Goal: Task Accomplishment & Management: Use online tool/utility

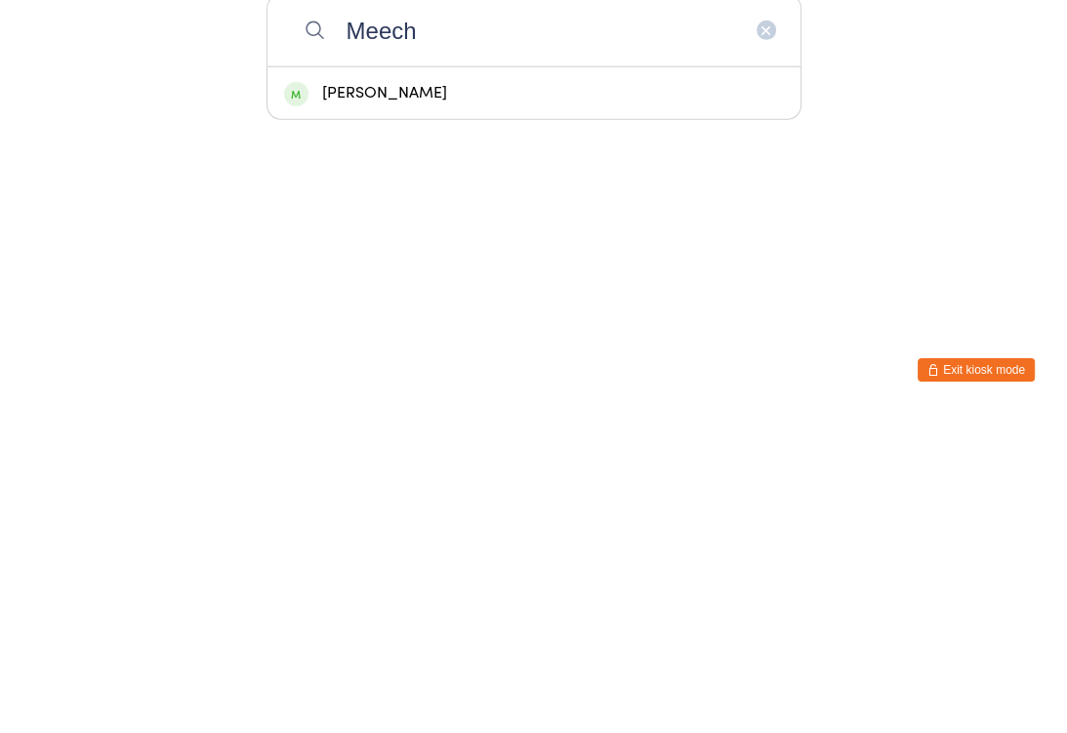
type input "Meech"
click at [395, 399] on div "Dan Meech" at bounding box center [534, 412] width 500 height 26
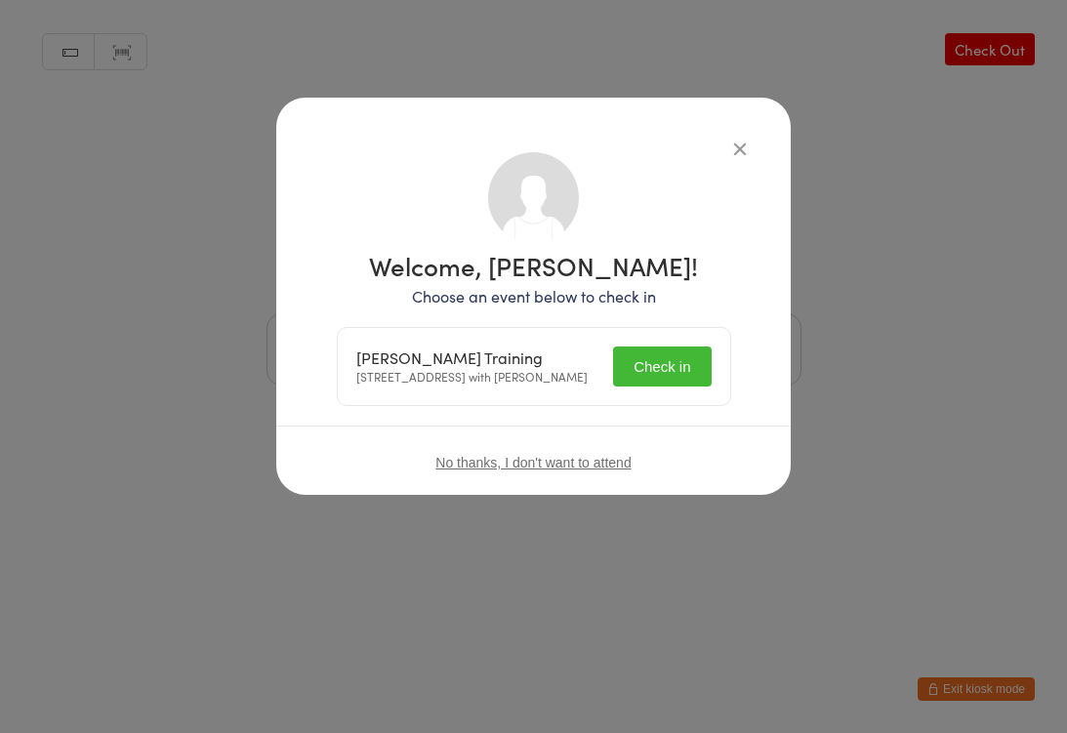
click at [676, 368] on button "Check in" at bounding box center [662, 367] width 98 height 40
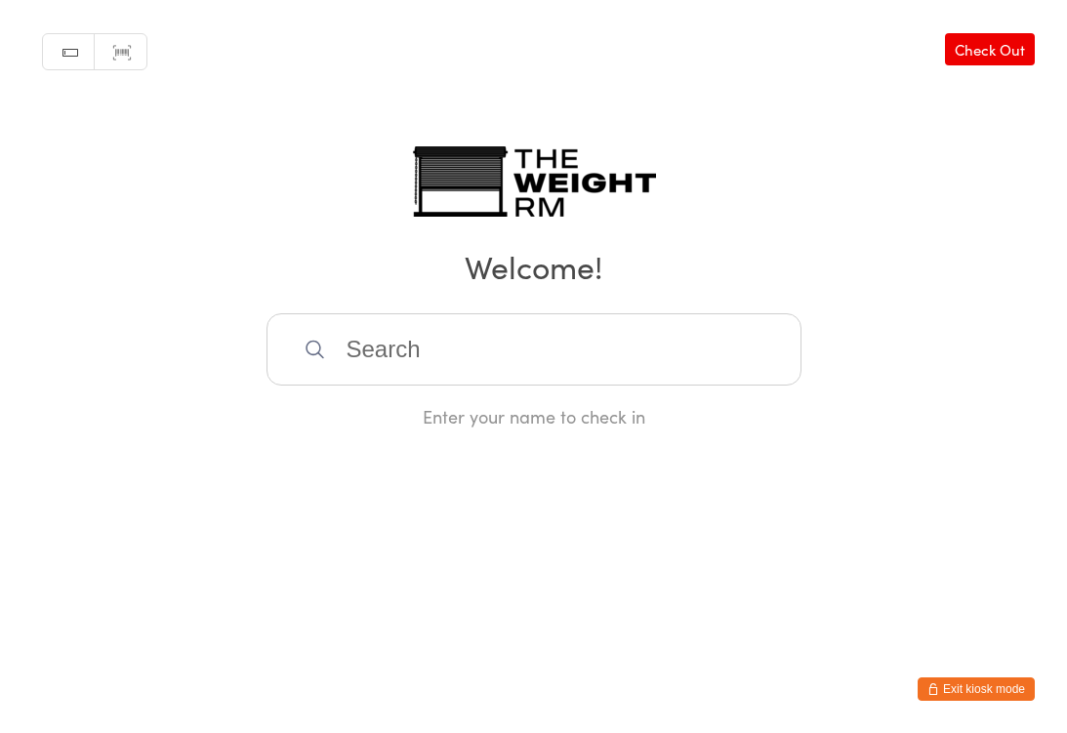
click at [541, 374] on input "search" at bounding box center [534, 349] width 535 height 72
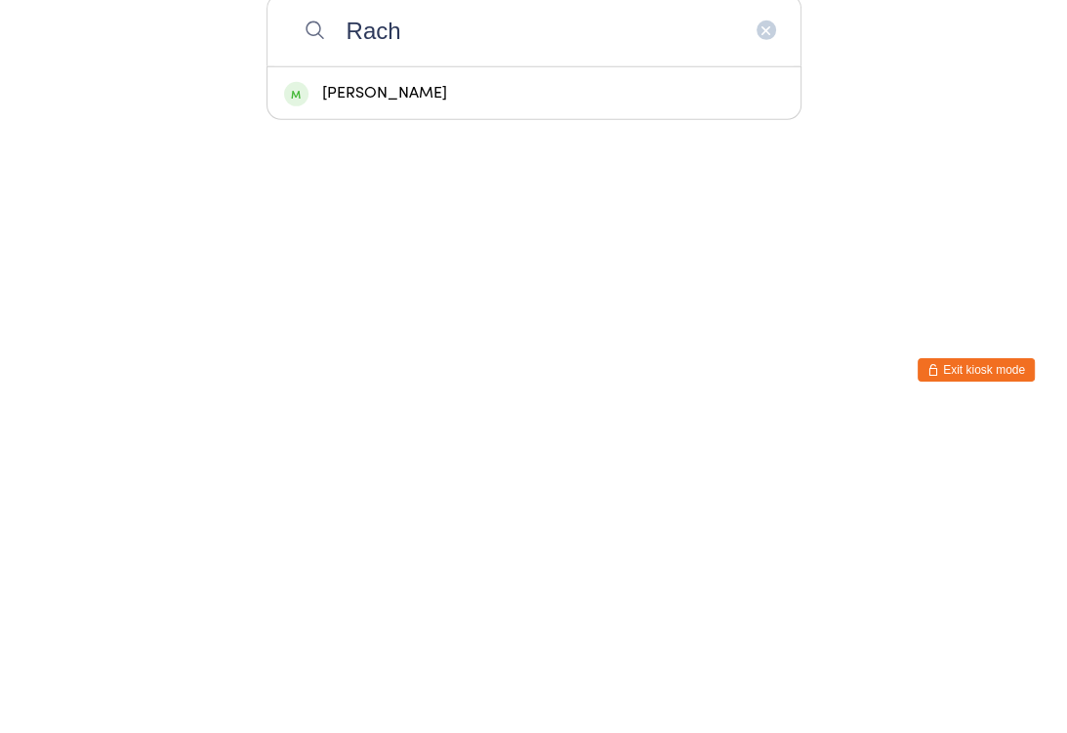
type input "Rach"
click at [426, 399] on div "Rachael Strauss" at bounding box center [534, 412] width 500 height 26
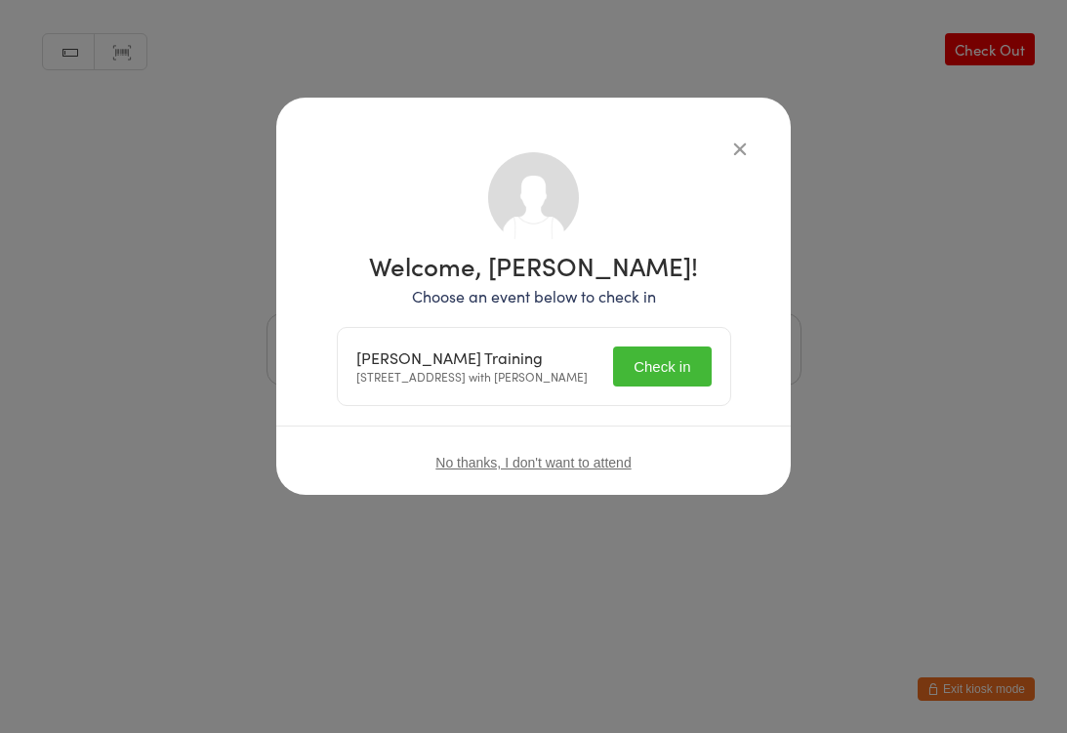
click at [669, 370] on button "Check in" at bounding box center [662, 367] width 98 height 40
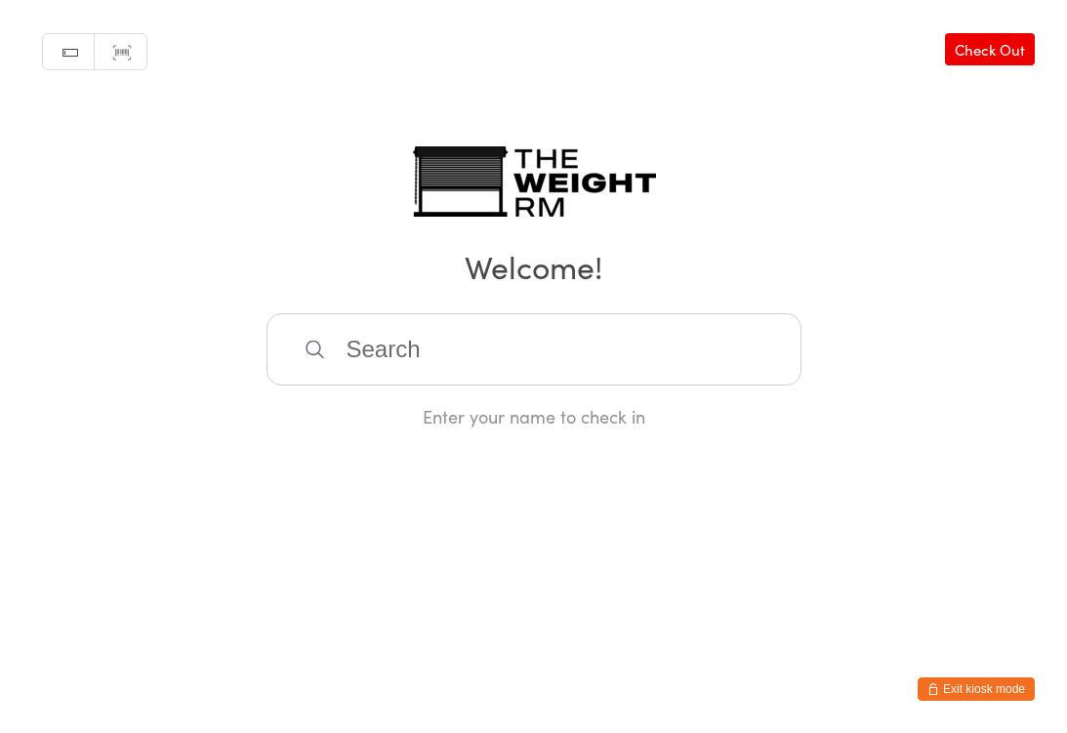
click at [385, 363] on input "search" at bounding box center [534, 349] width 535 height 72
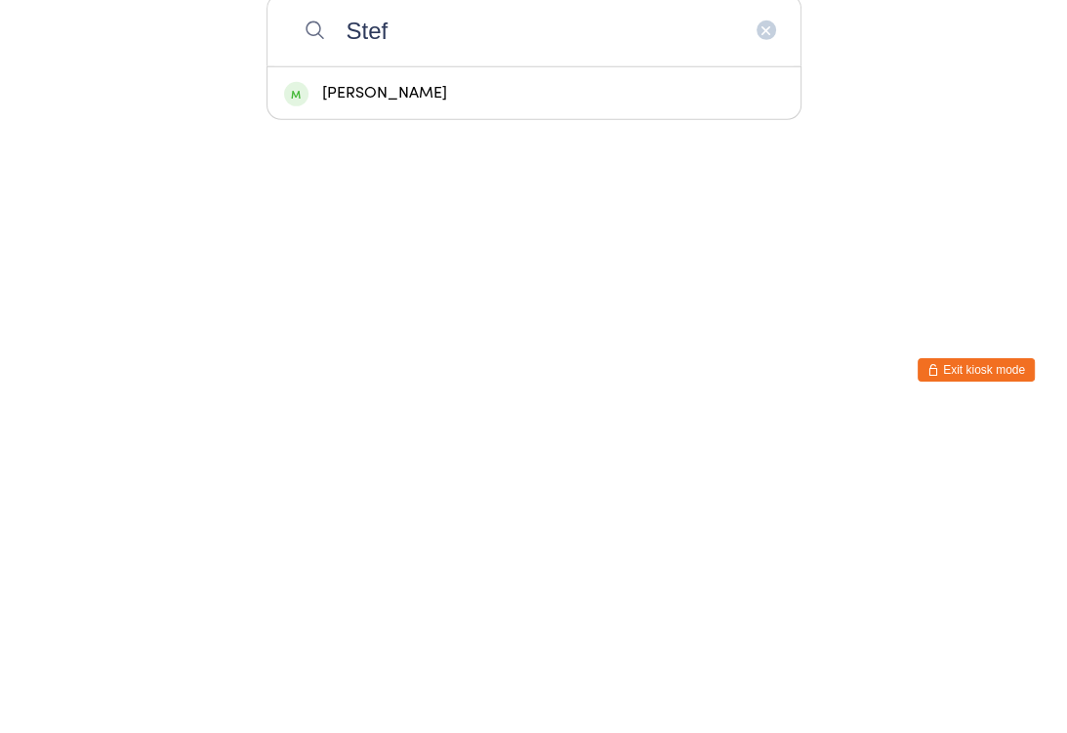
type input "Stef"
click at [416, 399] on div "Stefanie Capizzi" at bounding box center [534, 412] width 500 height 26
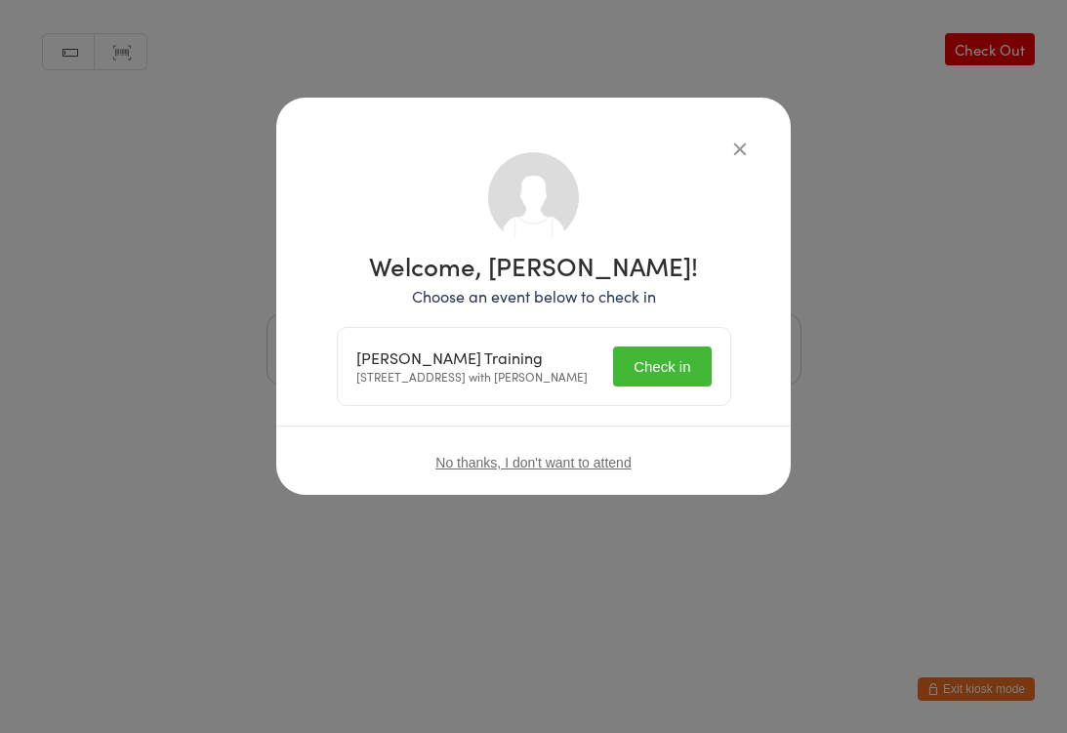
click at [666, 360] on button "Check in" at bounding box center [662, 367] width 98 height 40
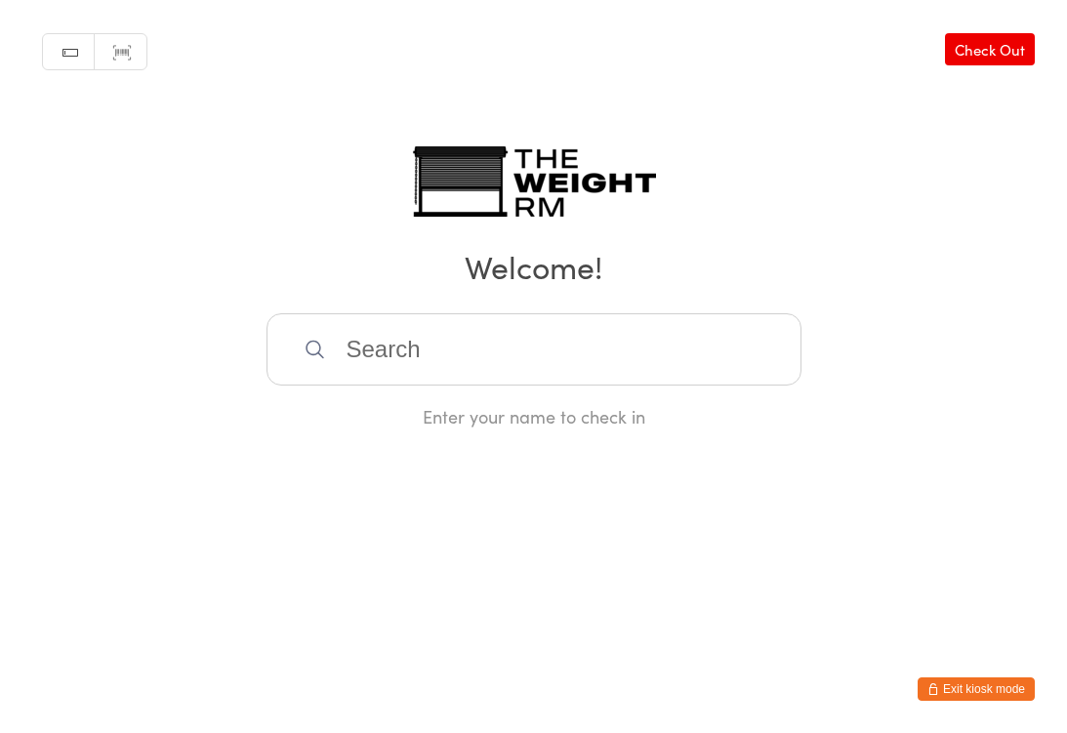
click at [652, 365] on input "search" at bounding box center [534, 349] width 535 height 72
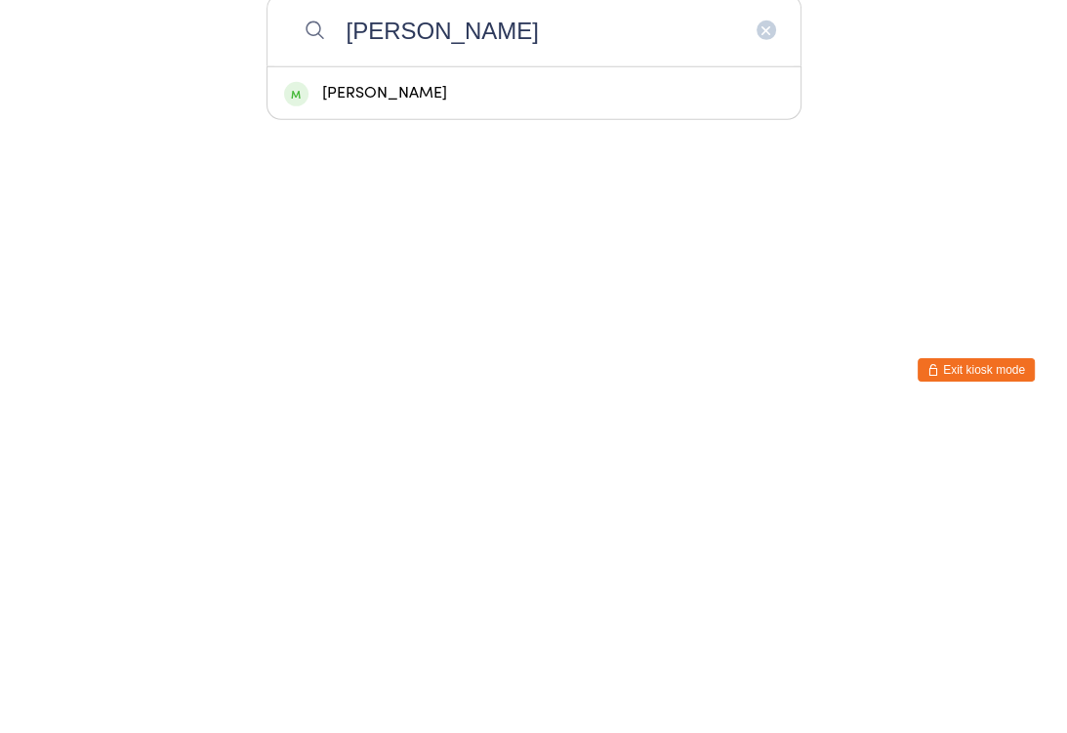
type input "Kerri"
click at [469, 399] on div "Kerri Eastham" at bounding box center [534, 412] width 500 height 26
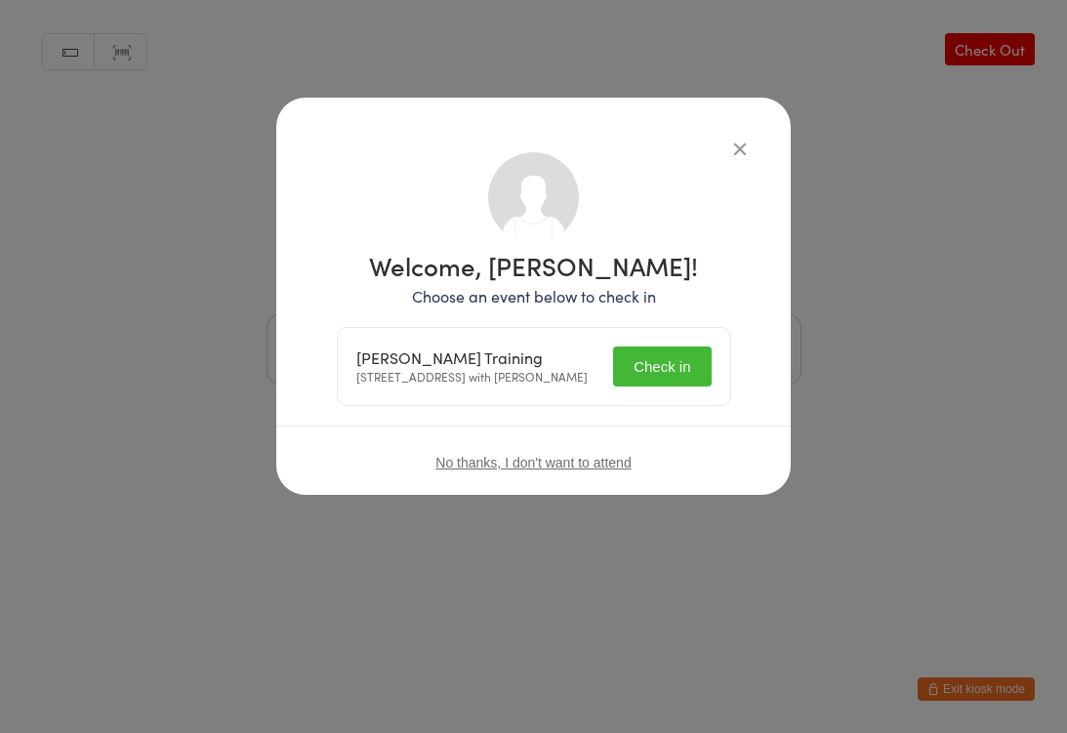
click at [673, 361] on button "Check in" at bounding box center [662, 367] width 98 height 40
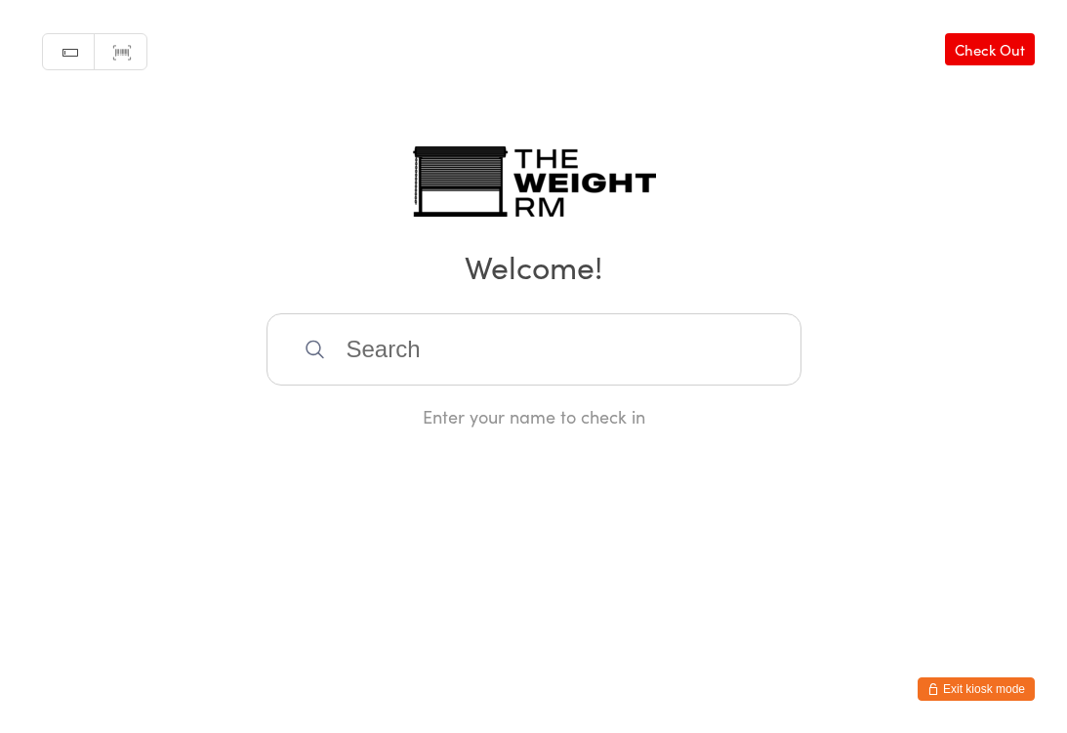
click at [978, 710] on html "You have now entered Kiosk Mode. Members will be able to check themselves in us…" at bounding box center [533, 366] width 1067 height 733
click at [983, 698] on button "Exit kiosk mode" at bounding box center [976, 689] width 117 height 23
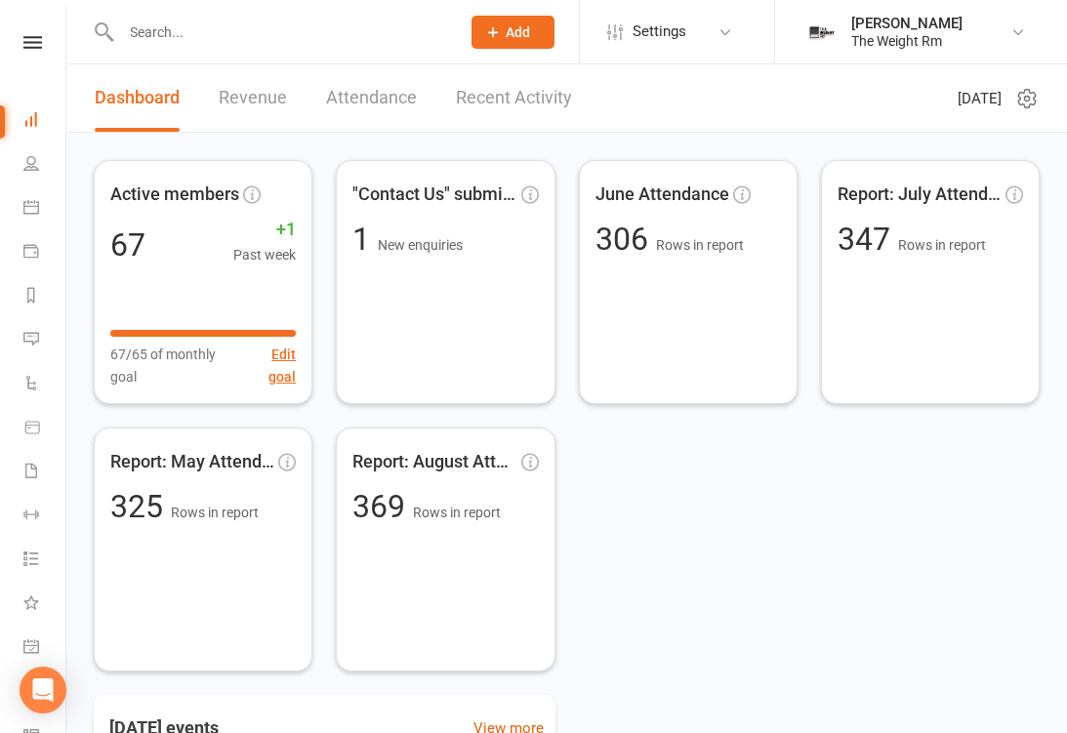
click at [34, 201] on icon at bounding box center [31, 207] width 16 height 16
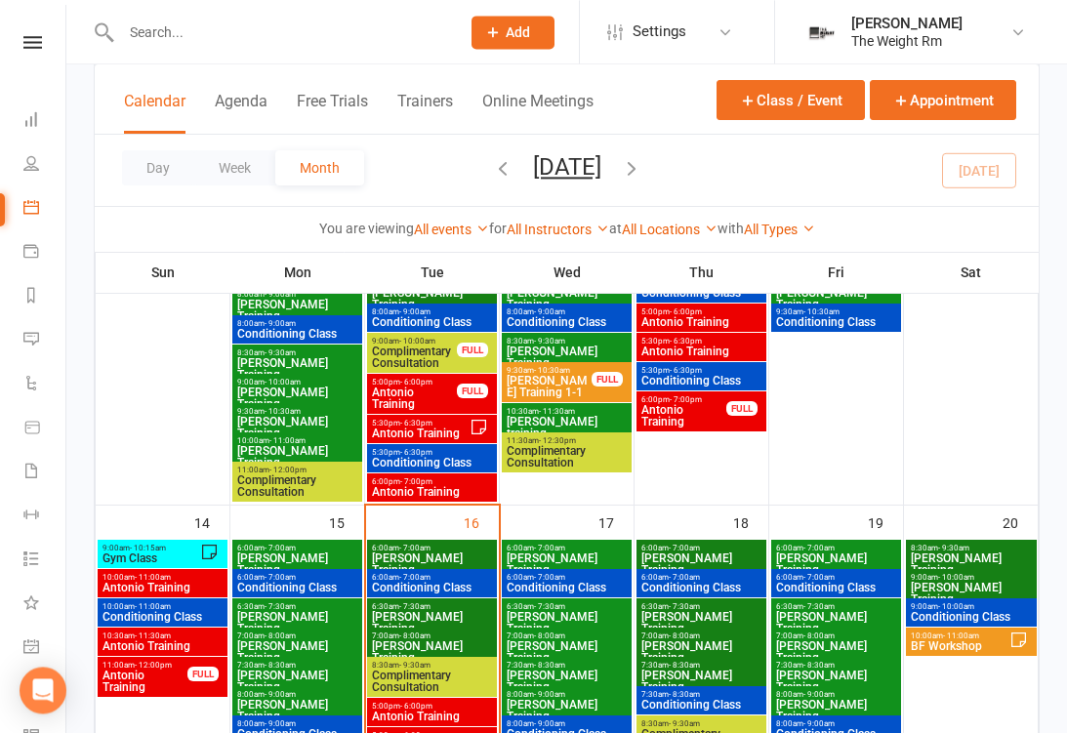
scroll to position [744, 0]
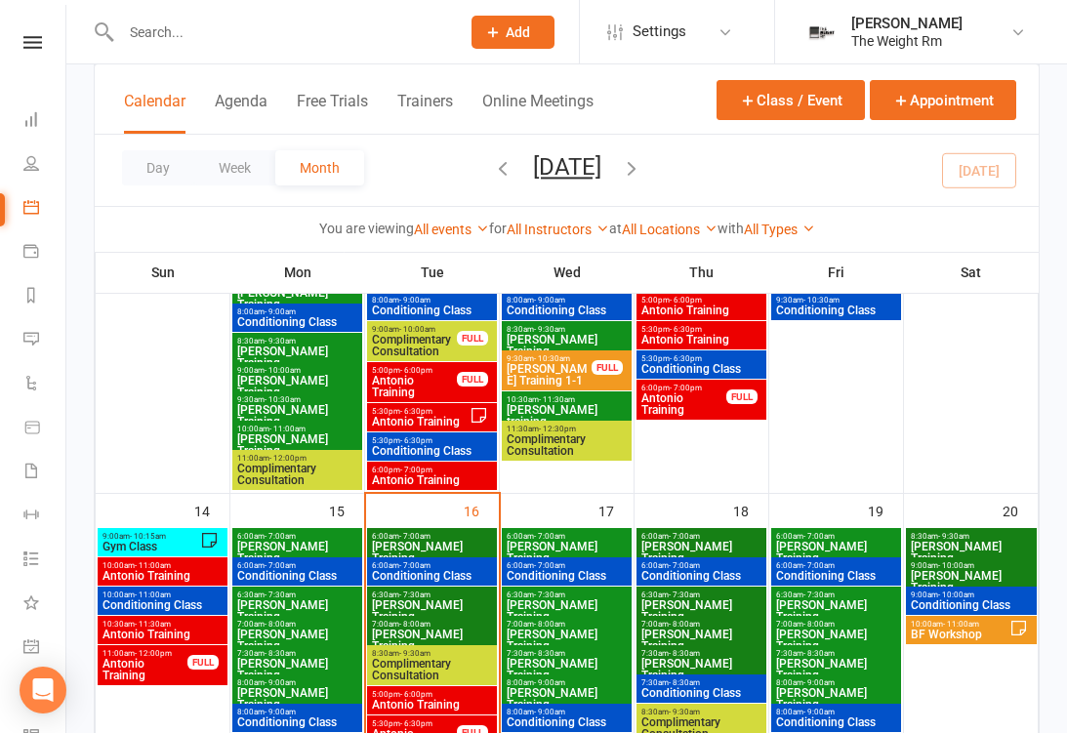
click at [459, 699] on span "Antonio Training" at bounding box center [432, 705] width 122 height 12
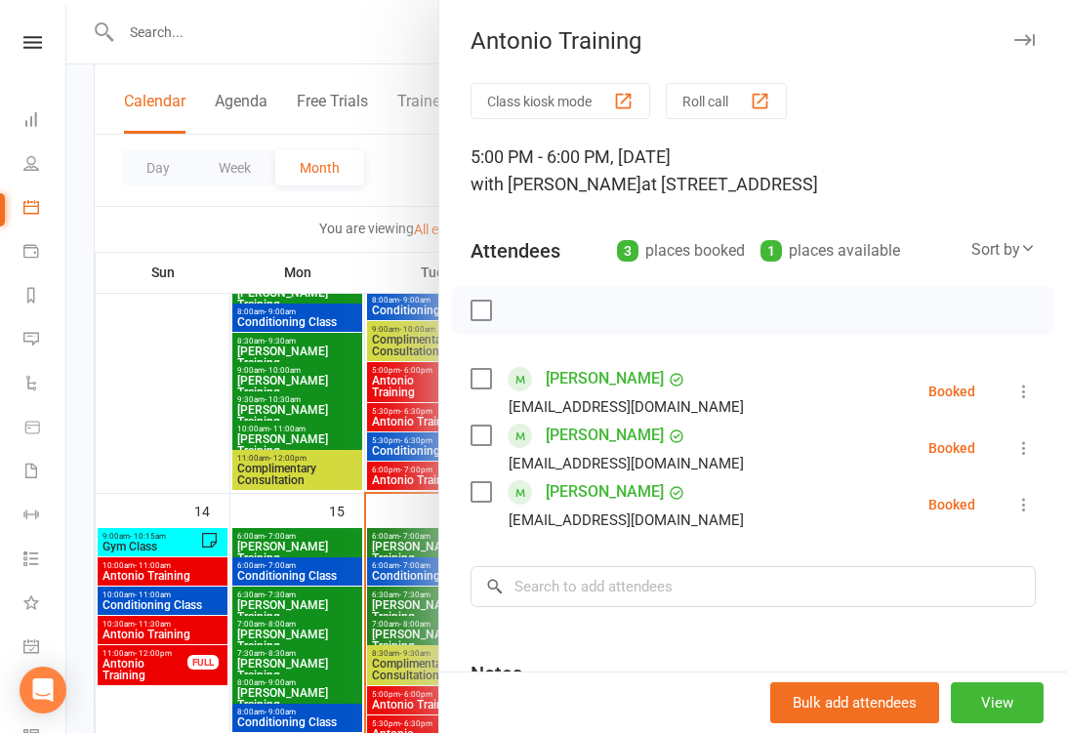
click at [334, 658] on div at bounding box center [566, 366] width 1001 height 733
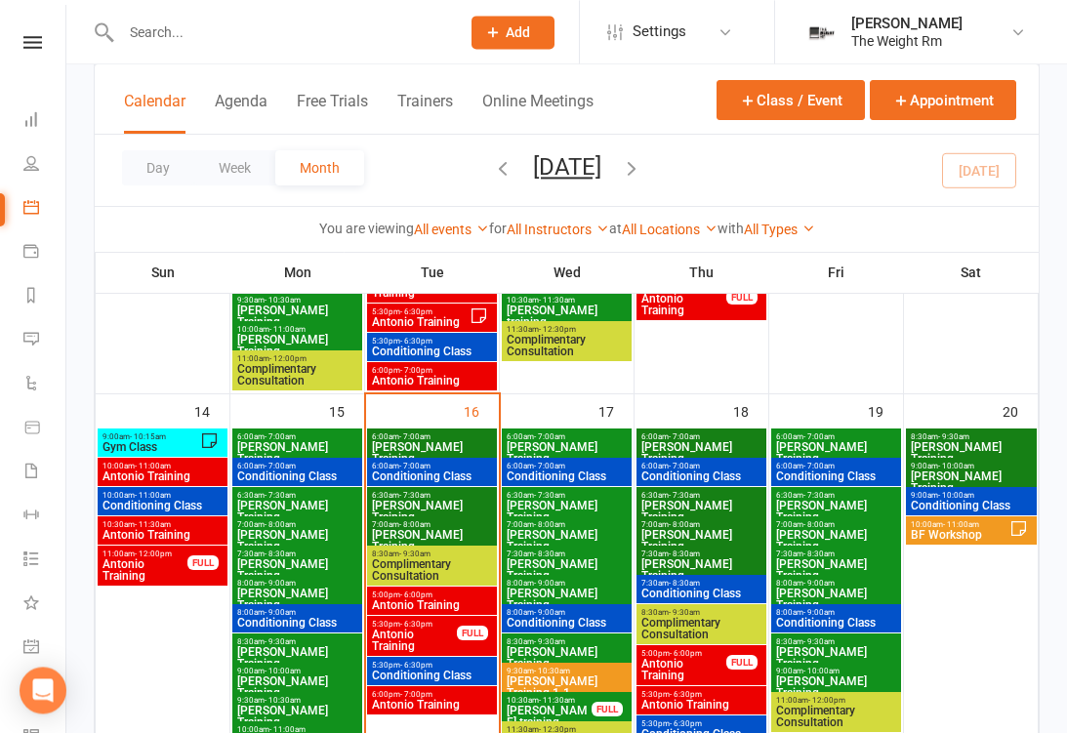
scroll to position [844, 0]
click at [435, 603] on span "Antonio Training" at bounding box center [432, 605] width 122 height 12
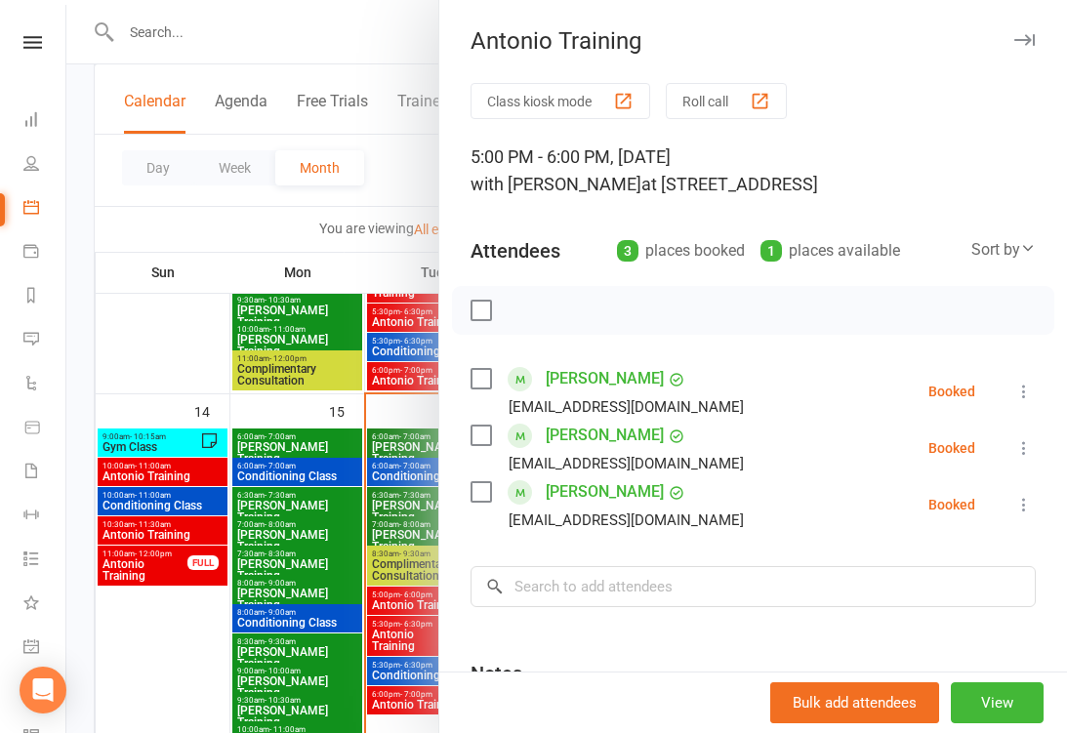
click at [41, 645] on link "General attendance" at bounding box center [45, 649] width 44 height 44
